Goal: Find specific page/section: Find specific page/section

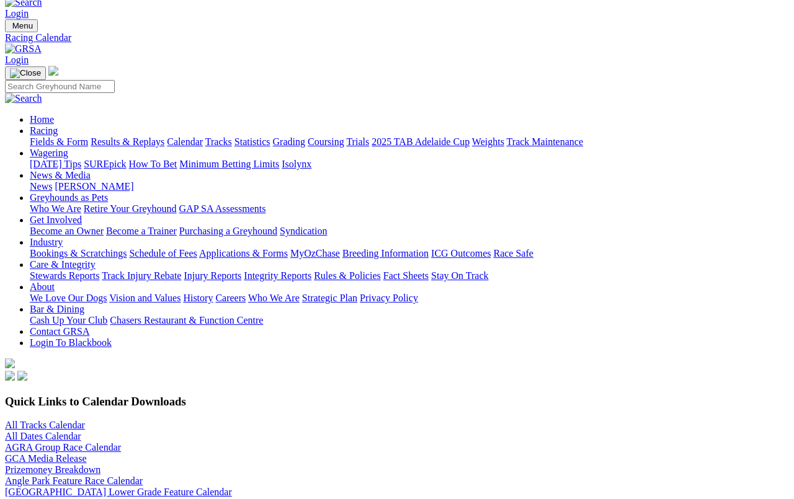
scroll to position [21, 0]
click at [42, 136] on link "Fields & Form" at bounding box center [59, 141] width 58 height 11
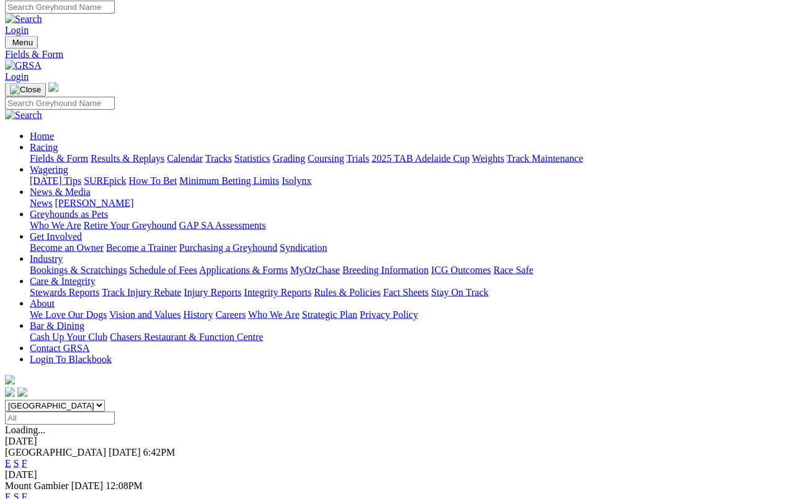
scroll to position [4, 0]
click at [27, 459] on link "F" at bounding box center [25, 464] width 6 height 11
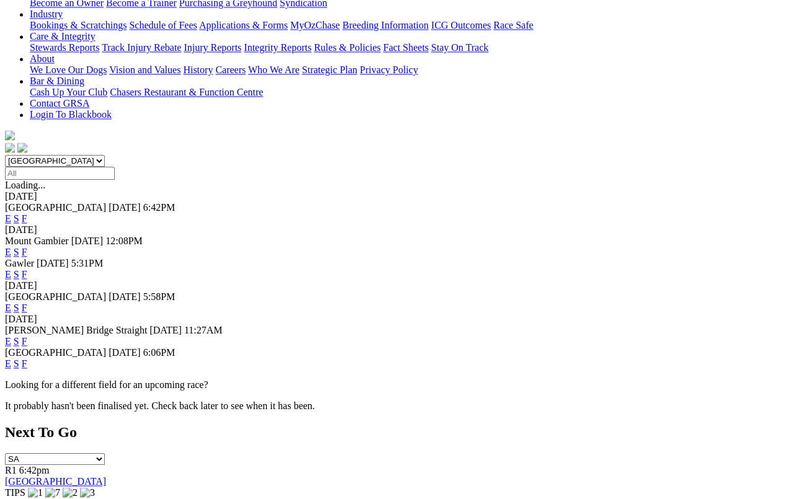
scroll to position [249, 0]
click at [27, 336] on link "F" at bounding box center [25, 341] width 6 height 11
